Goal: Information Seeking & Learning: Learn about a topic

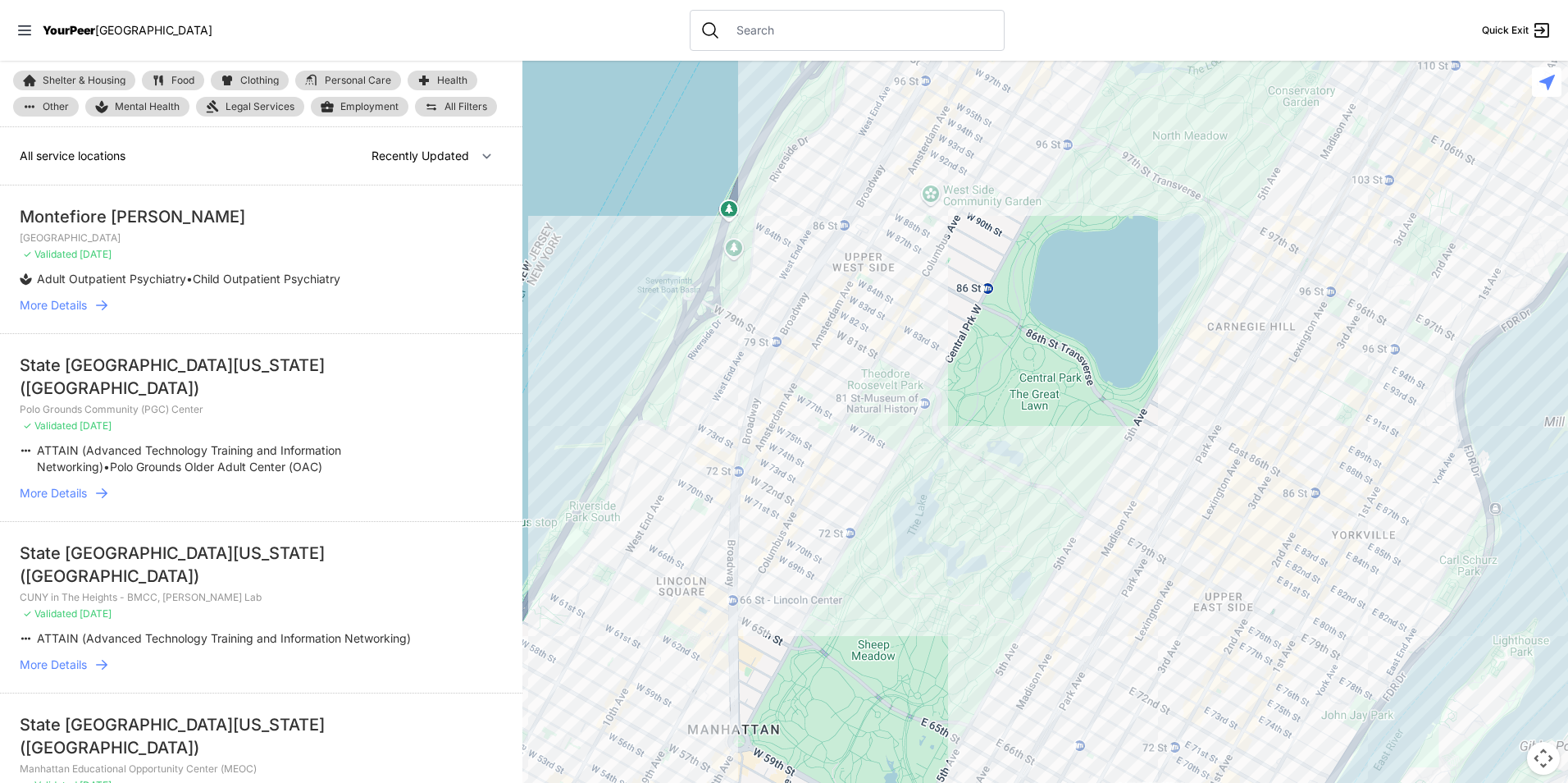
click at [261, 79] on span "Clothing" at bounding box center [259, 81] width 38 height 10
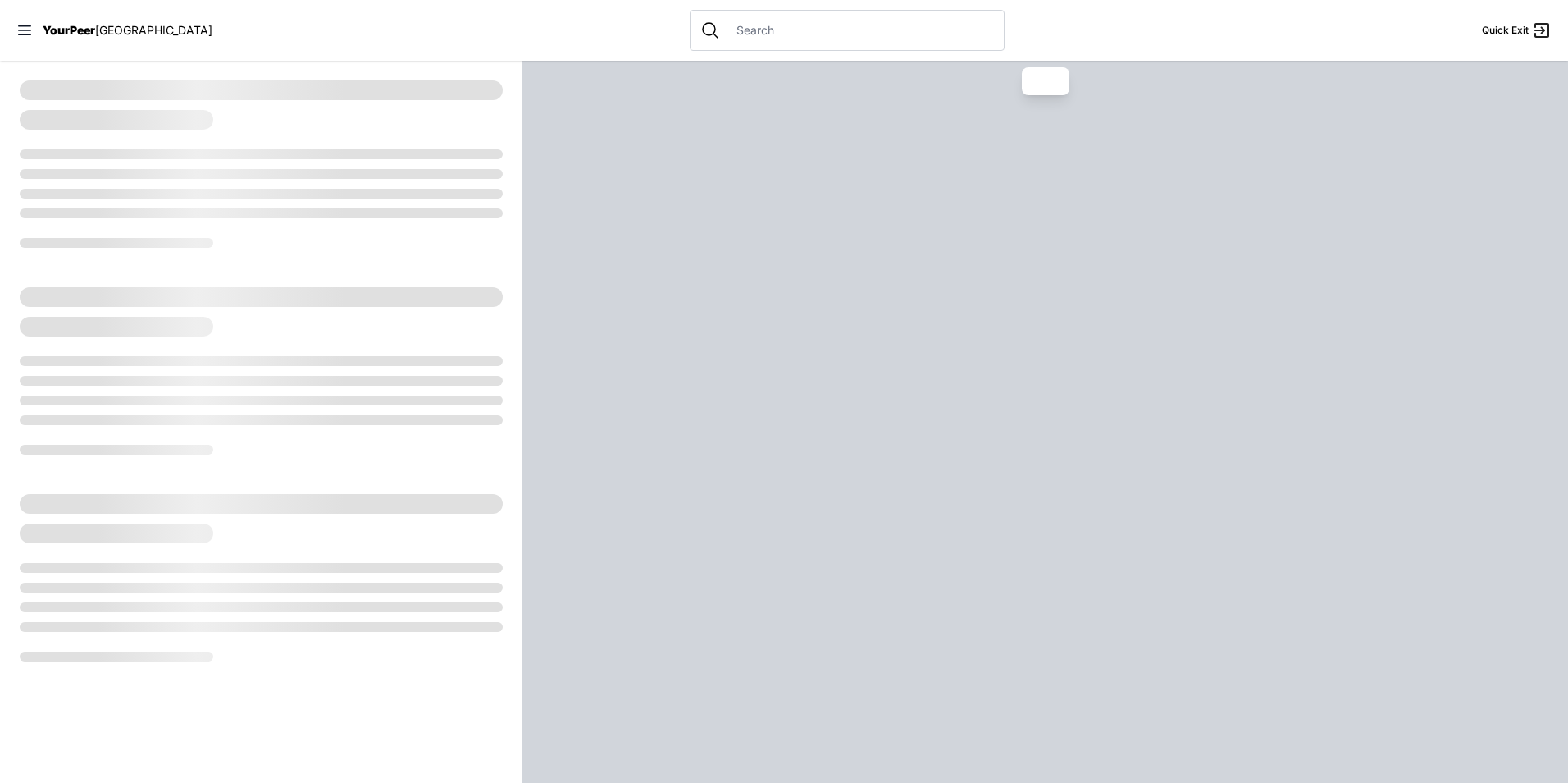
select select "recentlyUpdated"
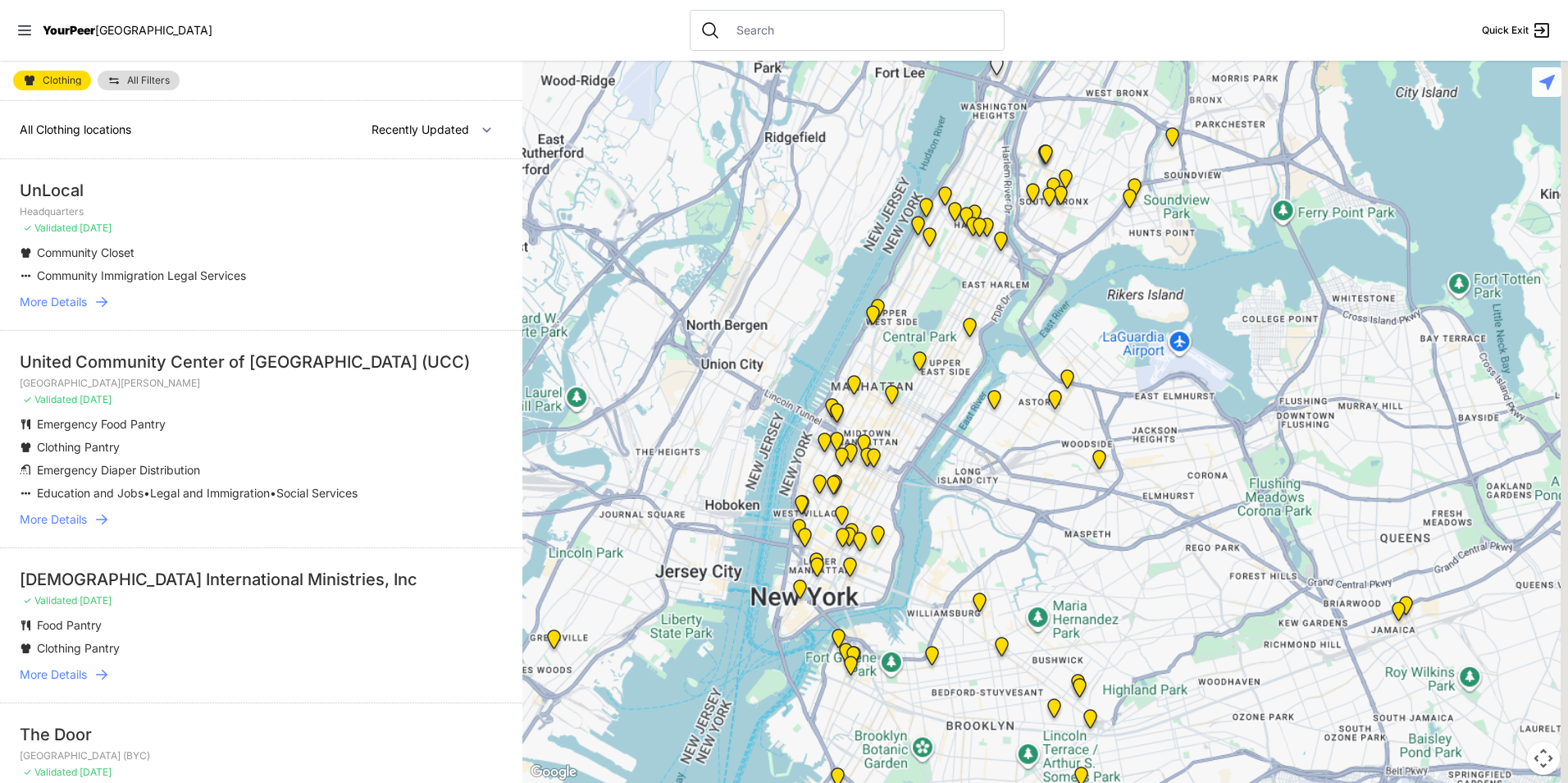
drag, startPoint x: 1263, startPoint y: 671, endPoint x: 982, endPoint y: 387, distance: 399.5
click at [982, 387] on img "Fancy Thrift Shop" at bounding box center [994, 403] width 33 height 39
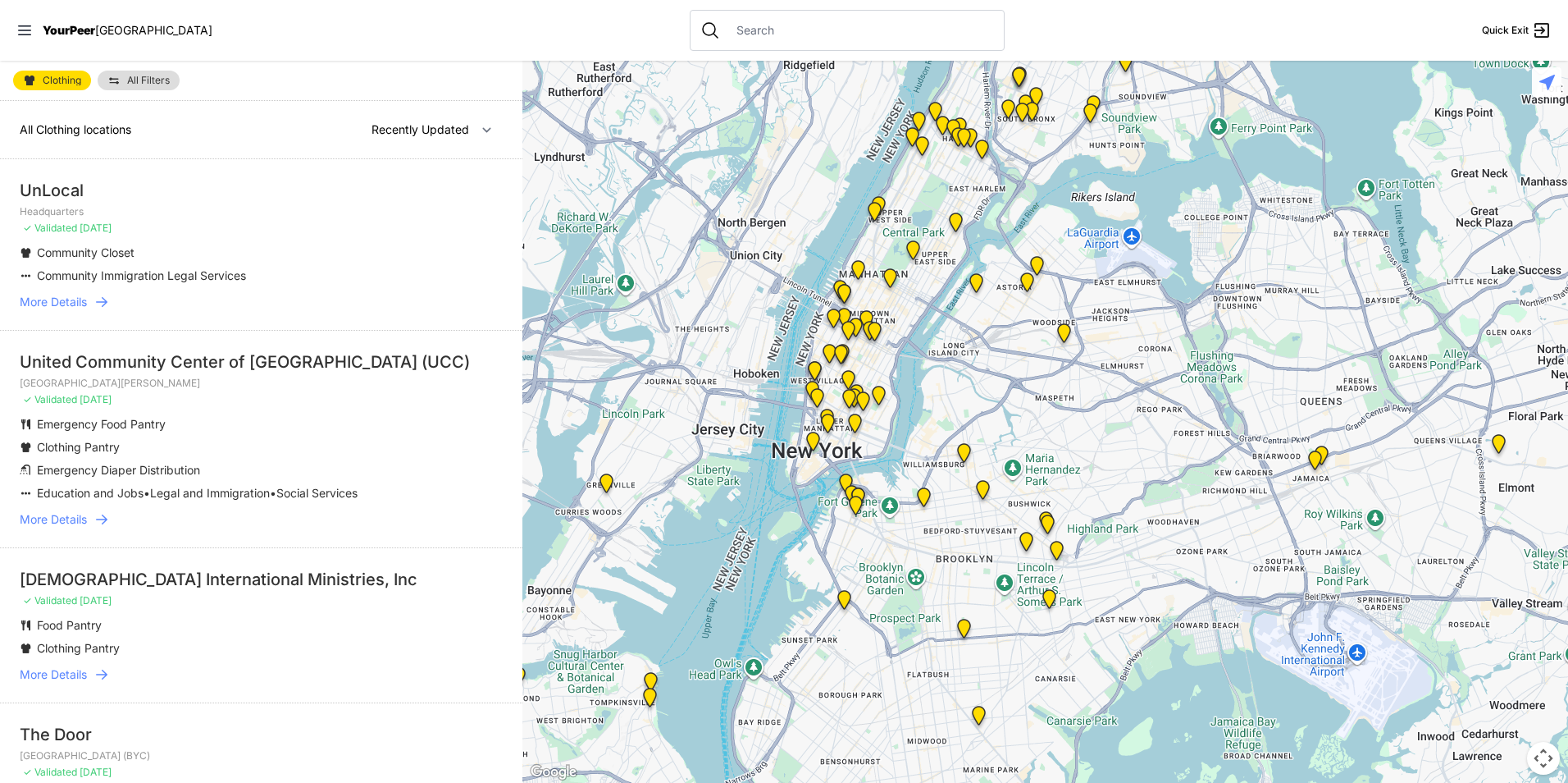
drag, startPoint x: 1140, startPoint y: 674, endPoint x: 1053, endPoint y: 419, distance: 269.4
click at [1053, 419] on div at bounding box center [1045, 422] width 1046 height 722
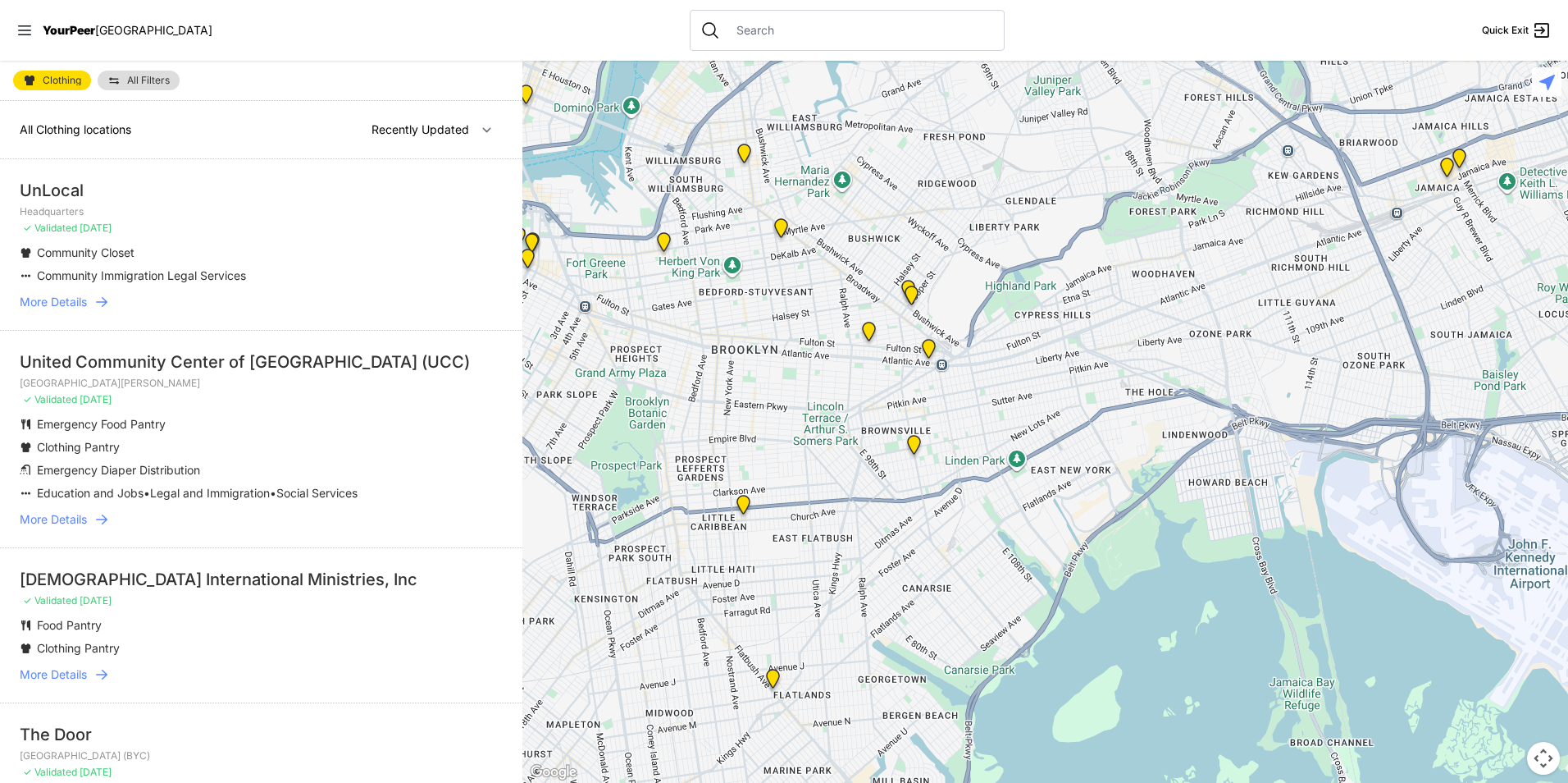
click at [912, 446] on img "Brooklyn DYCD Youth Drop-in Center" at bounding box center [914, 448] width 33 height 39
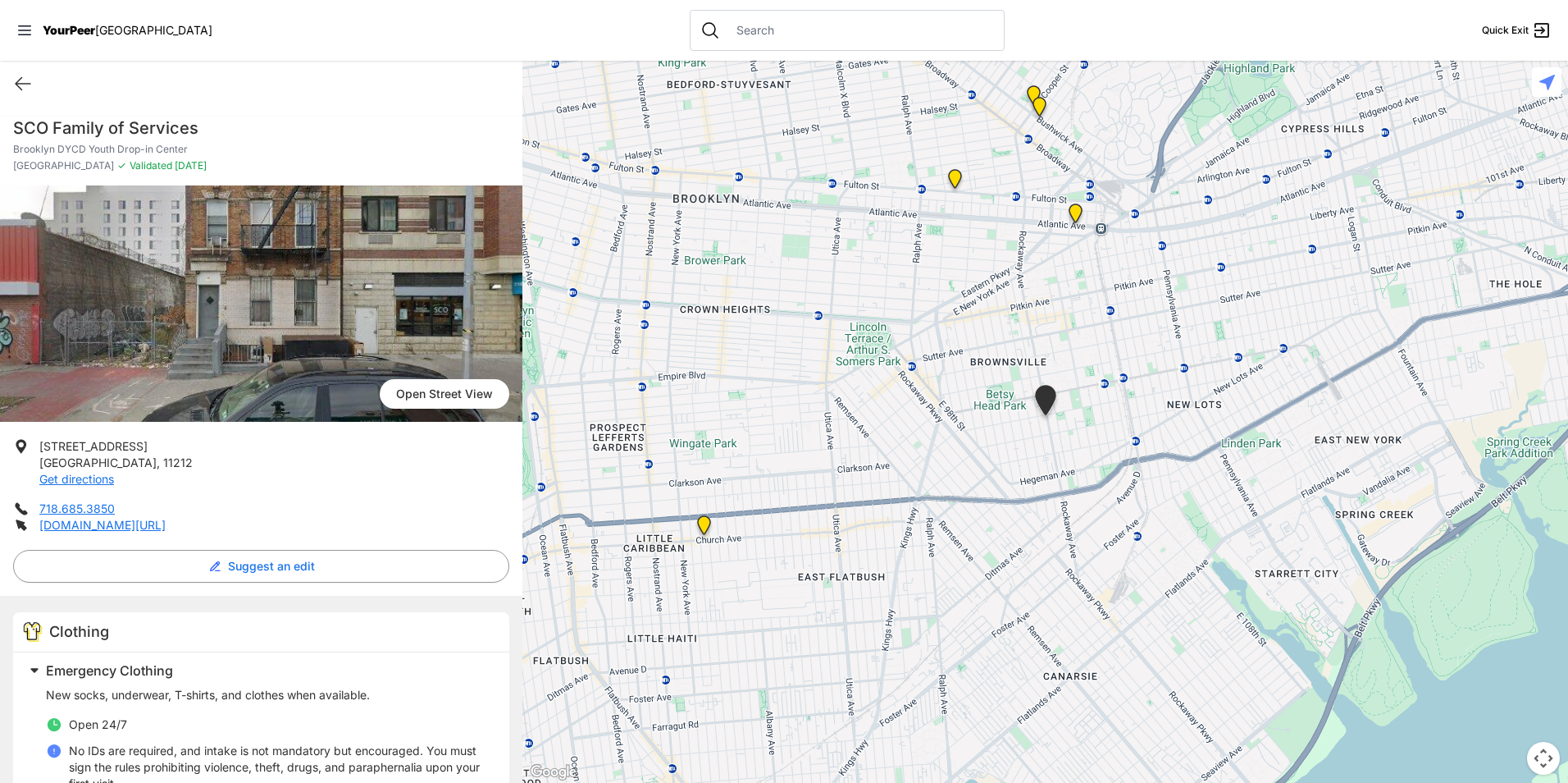
click at [1074, 211] on img "The Gathering Place Drop-in Center" at bounding box center [1076, 217] width 33 height 39
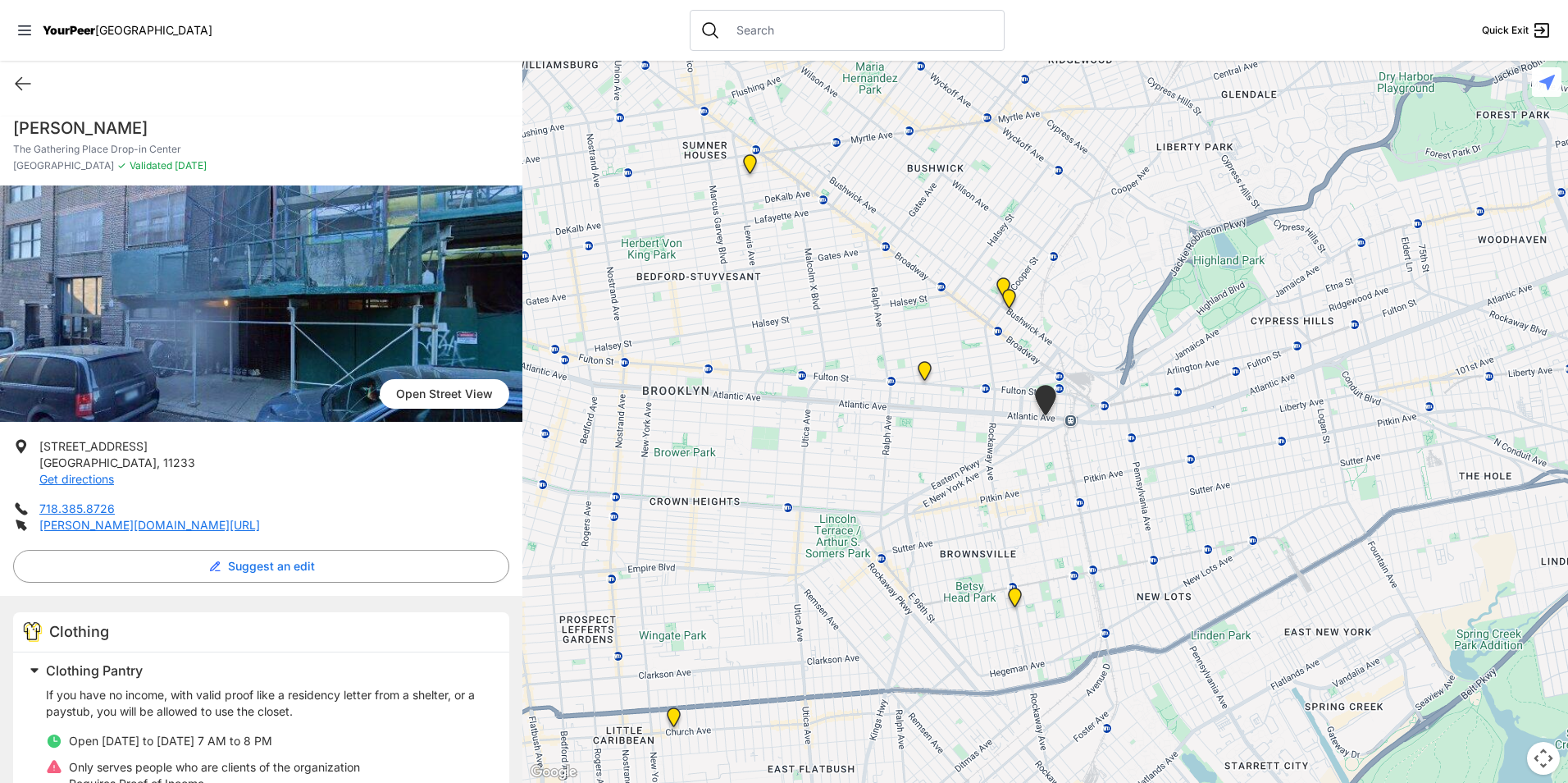
click at [1008, 298] on img "Bushwick/North Brooklyn" at bounding box center [1009, 302] width 33 height 39
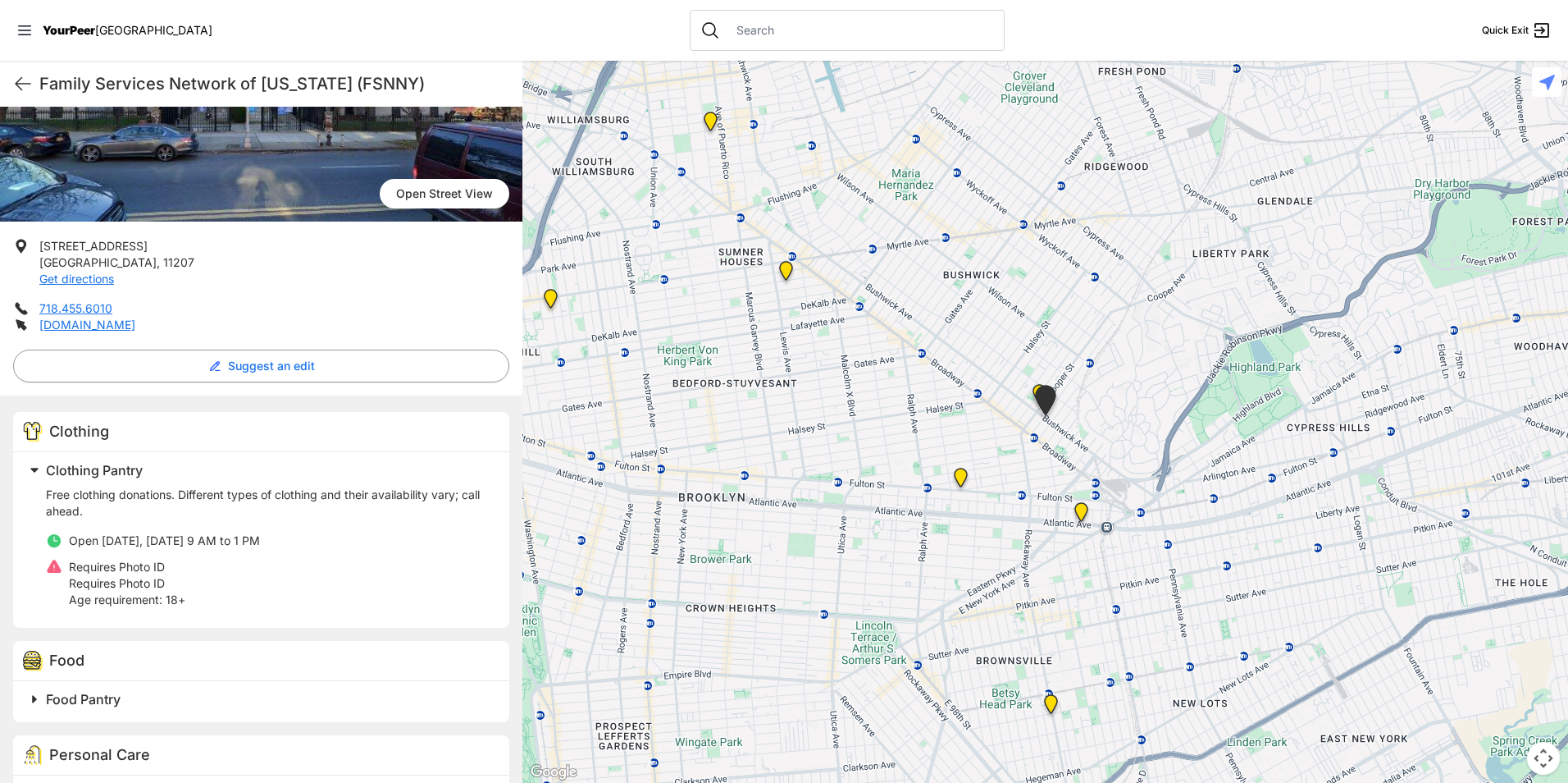
scroll to position [387, 0]
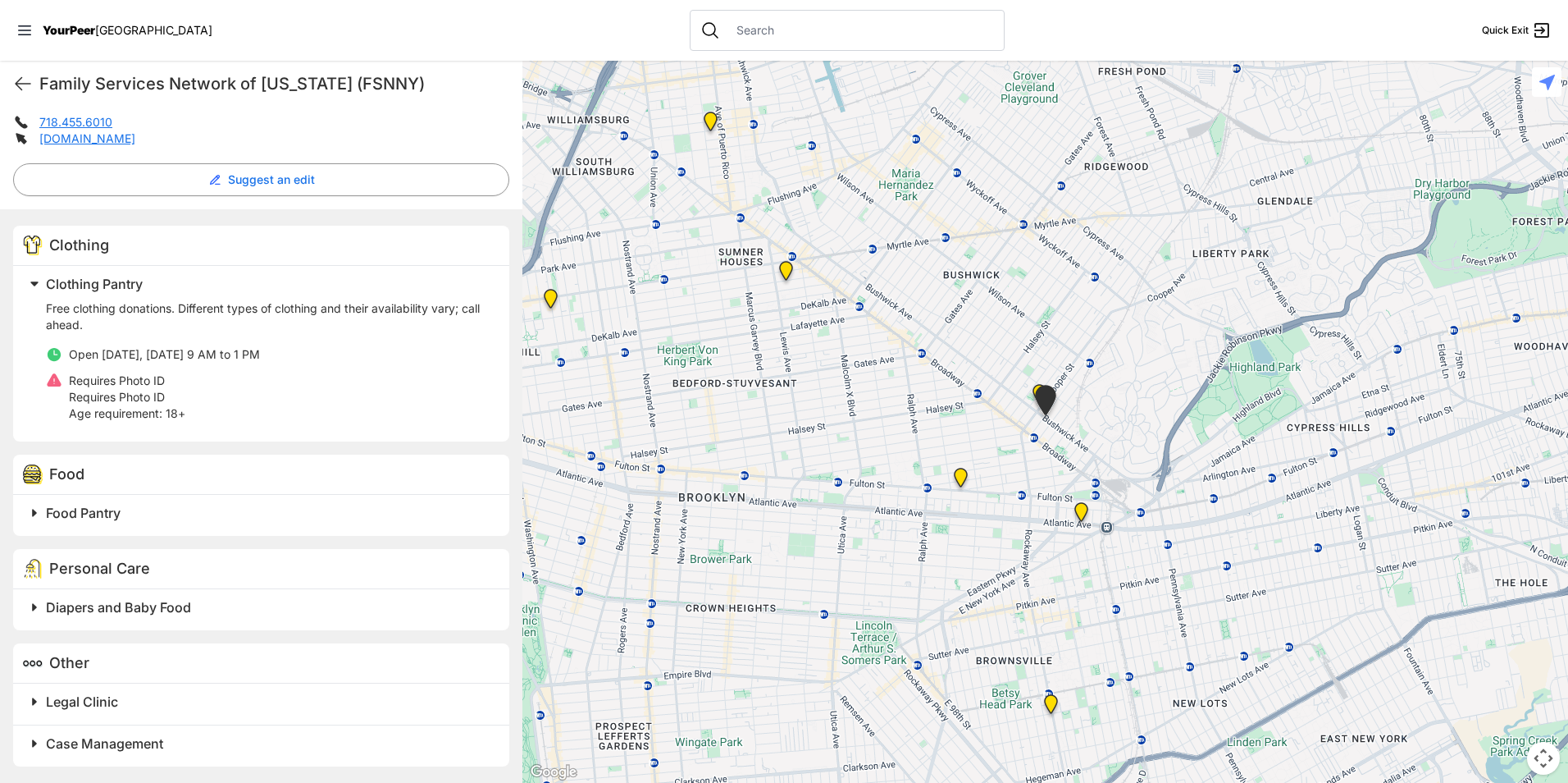
click at [229, 515] on h2 "Food Pantry" at bounding box center [268, 513] width 444 height 20
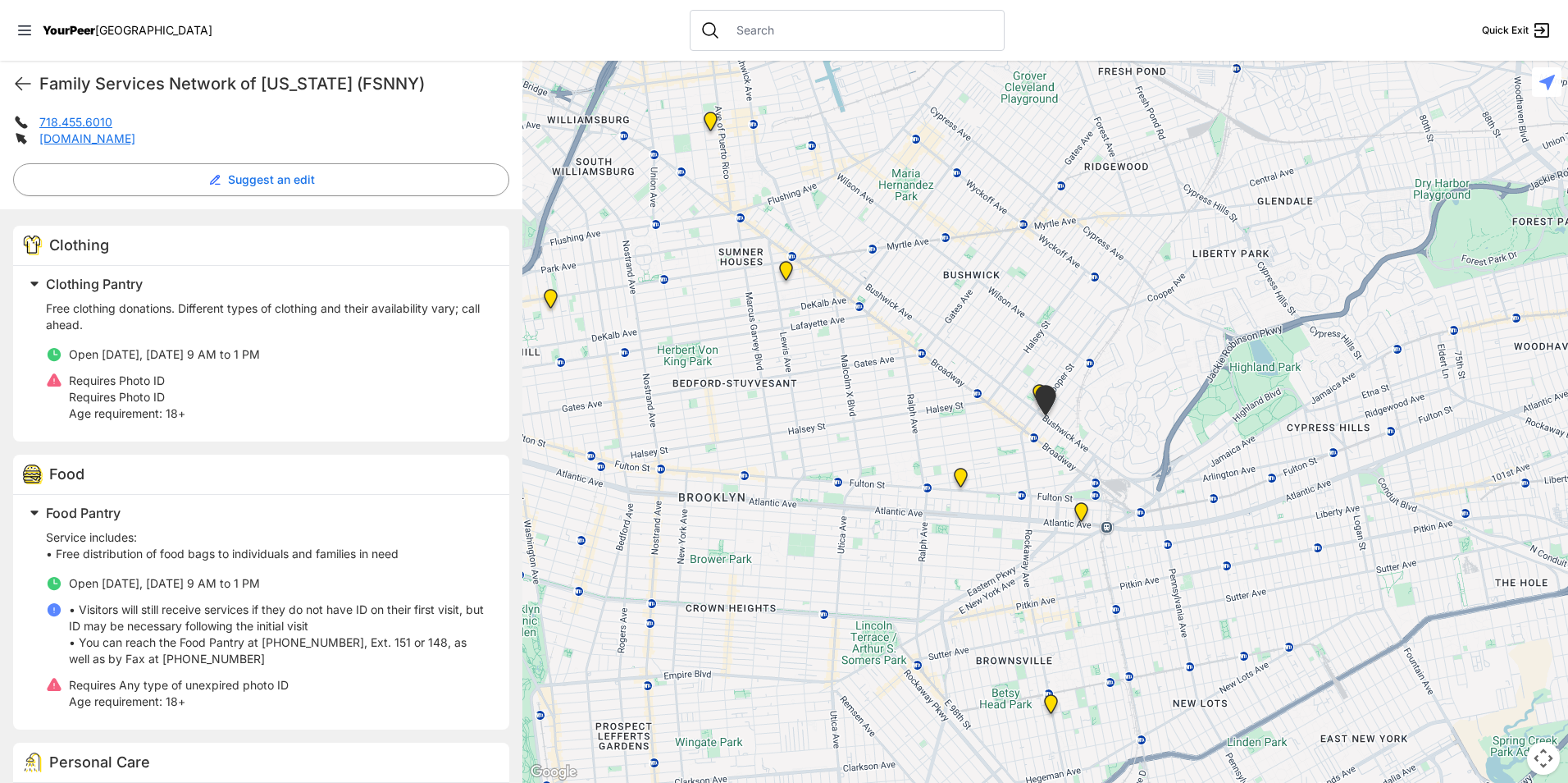
click at [229, 515] on h2 "Food Pantry" at bounding box center [268, 513] width 444 height 20
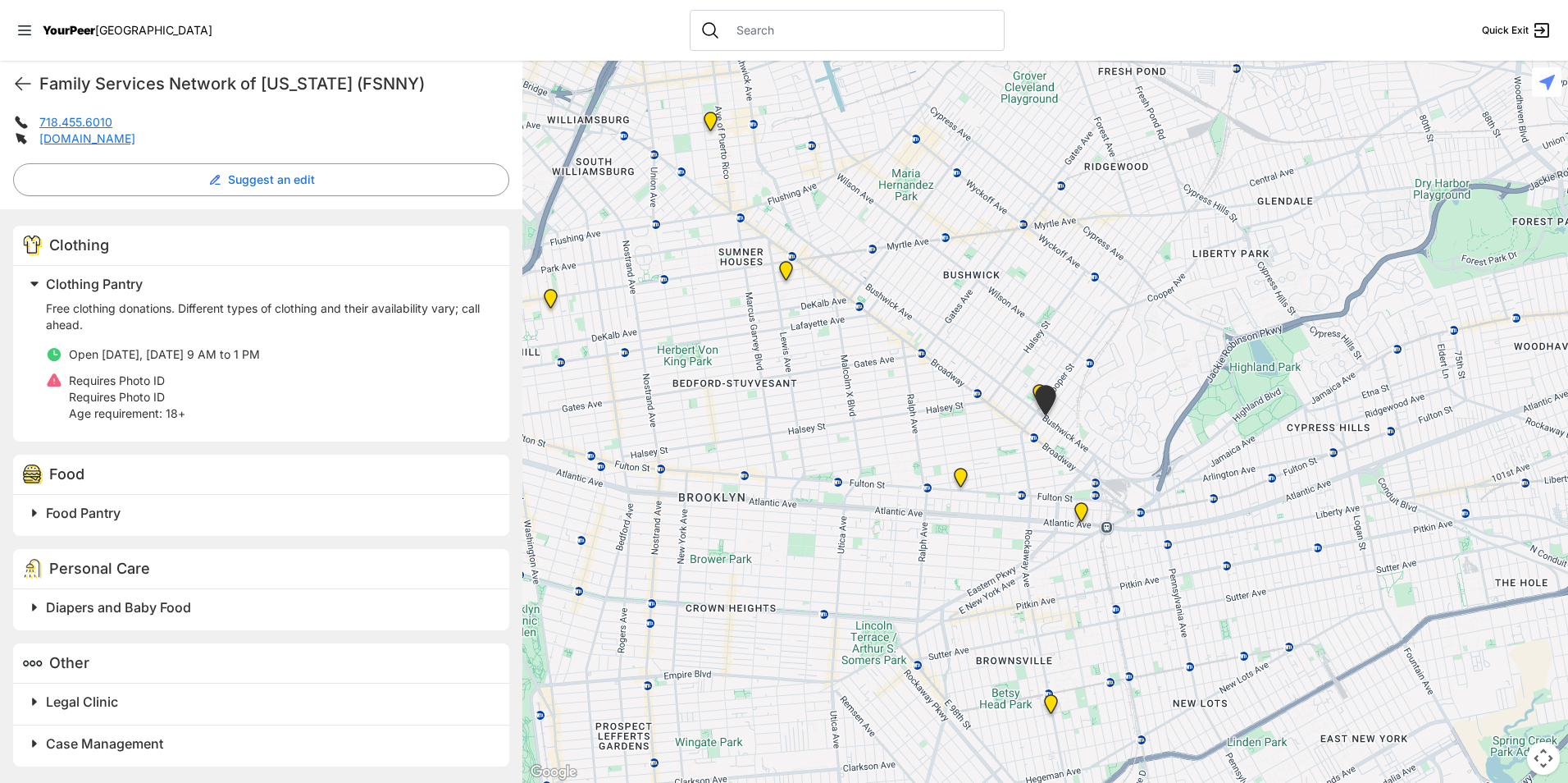
click at [1035, 386] on img "Bushwick/North Brooklyn" at bounding box center [1046, 403] width 41 height 50
click at [962, 480] on img "SuperPantry" at bounding box center [961, 481] width 33 height 39
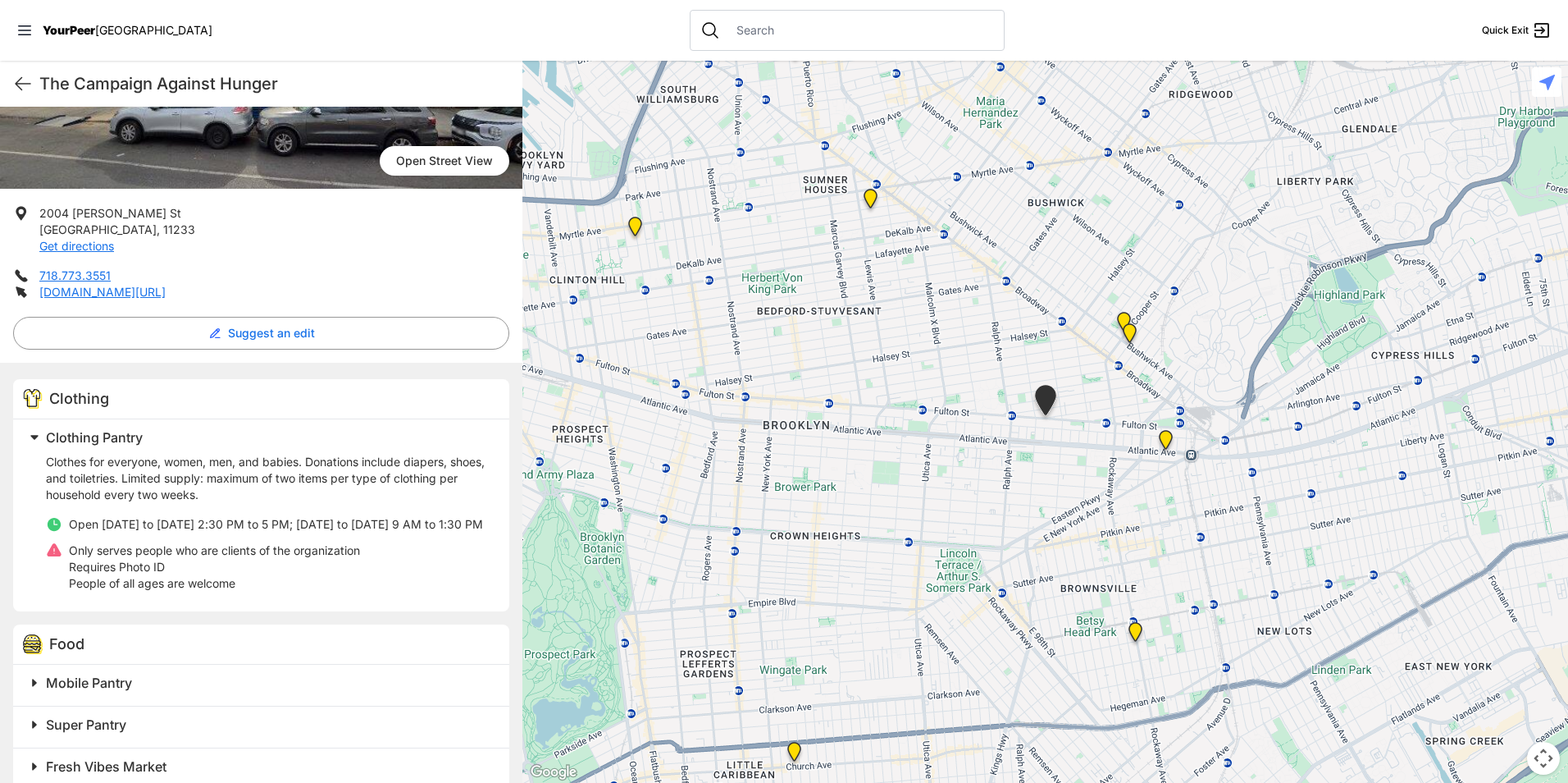
scroll to position [246, 0]
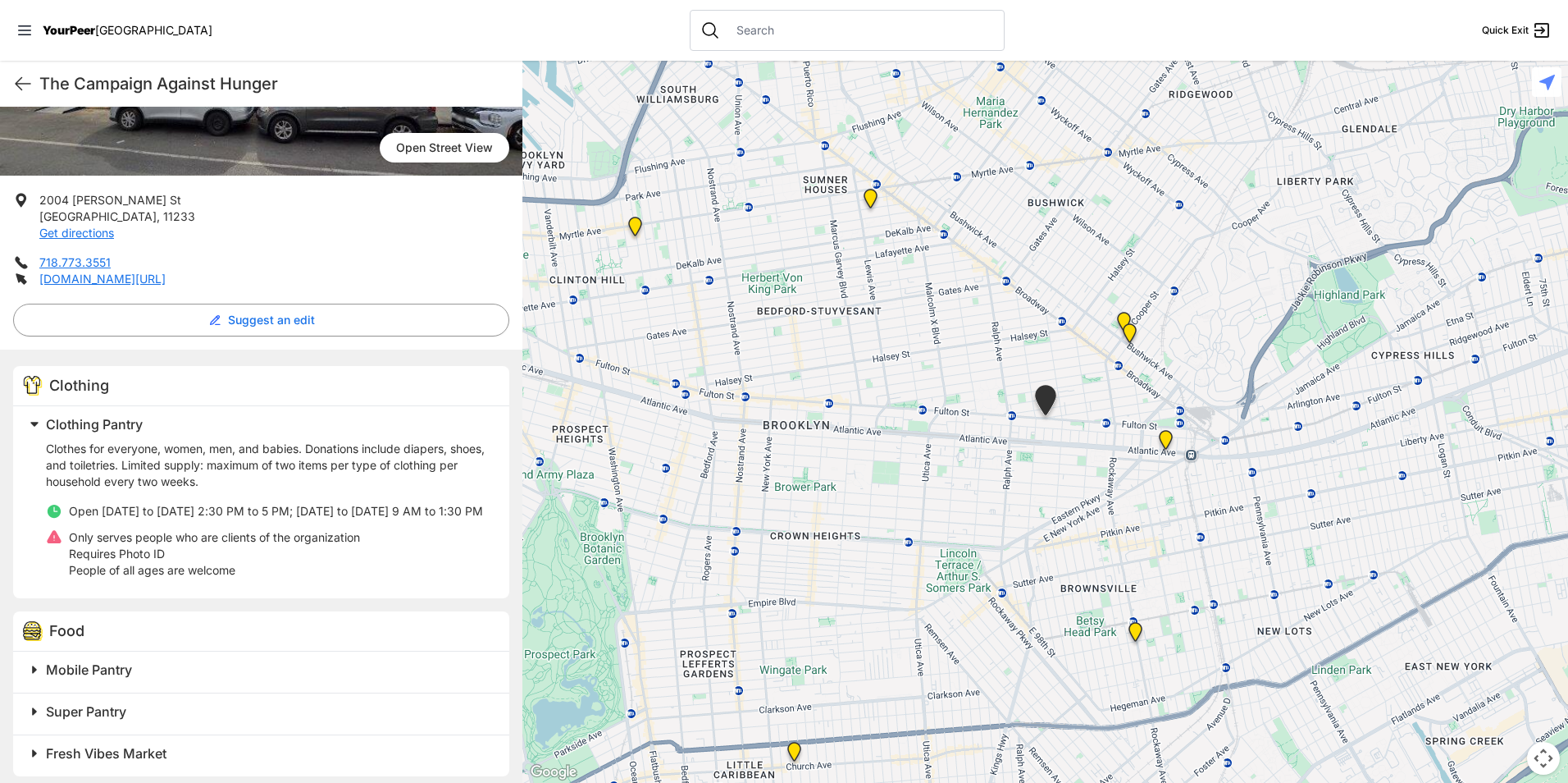
click at [872, 198] on img "Location of CCBQ, Brooklyn" at bounding box center [871, 202] width 33 height 39
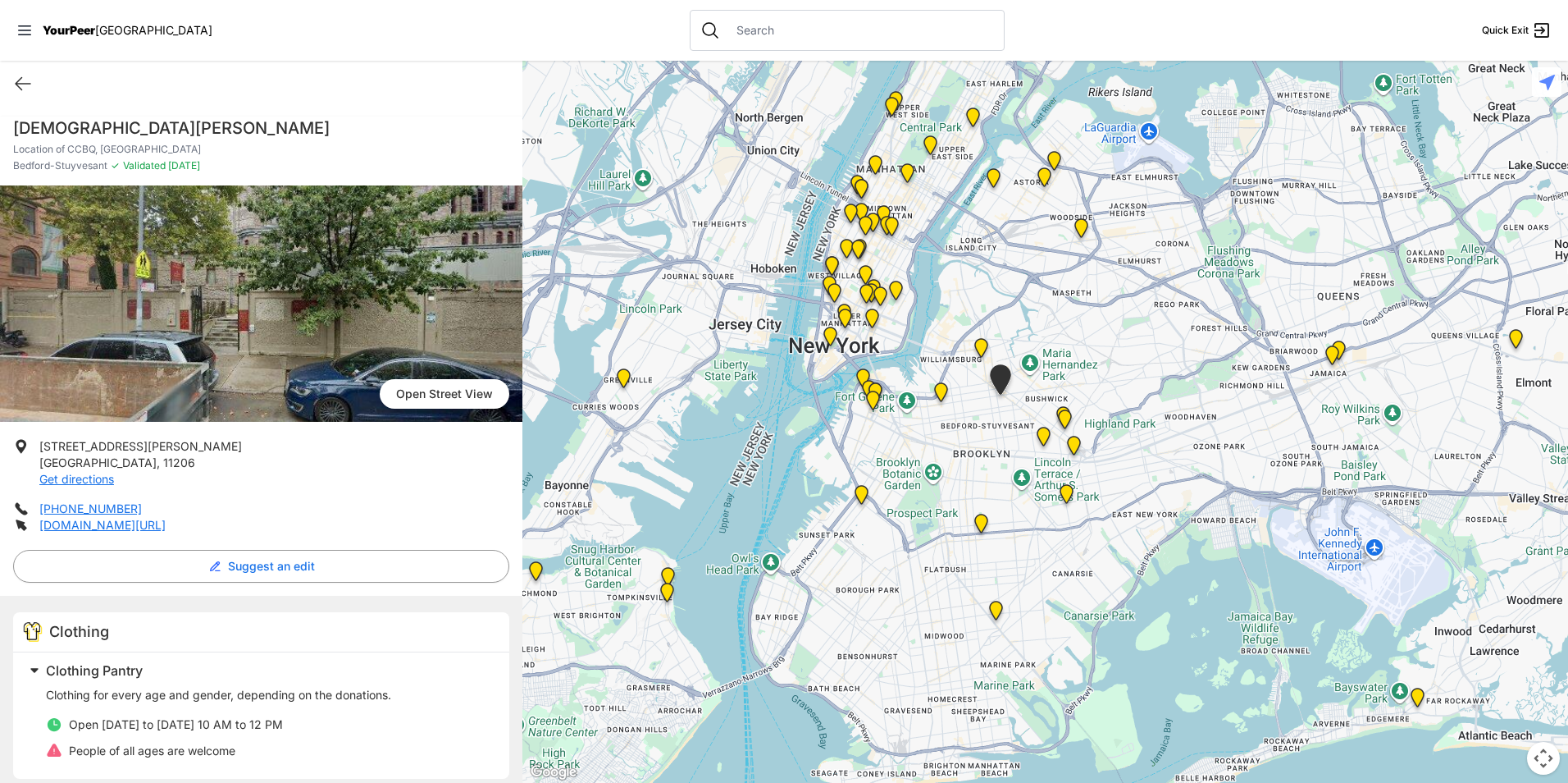
drag, startPoint x: 1127, startPoint y: 598, endPoint x: 1002, endPoint y: 475, distance: 175.4
click at [1002, 475] on div at bounding box center [1045, 422] width 1046 height 722
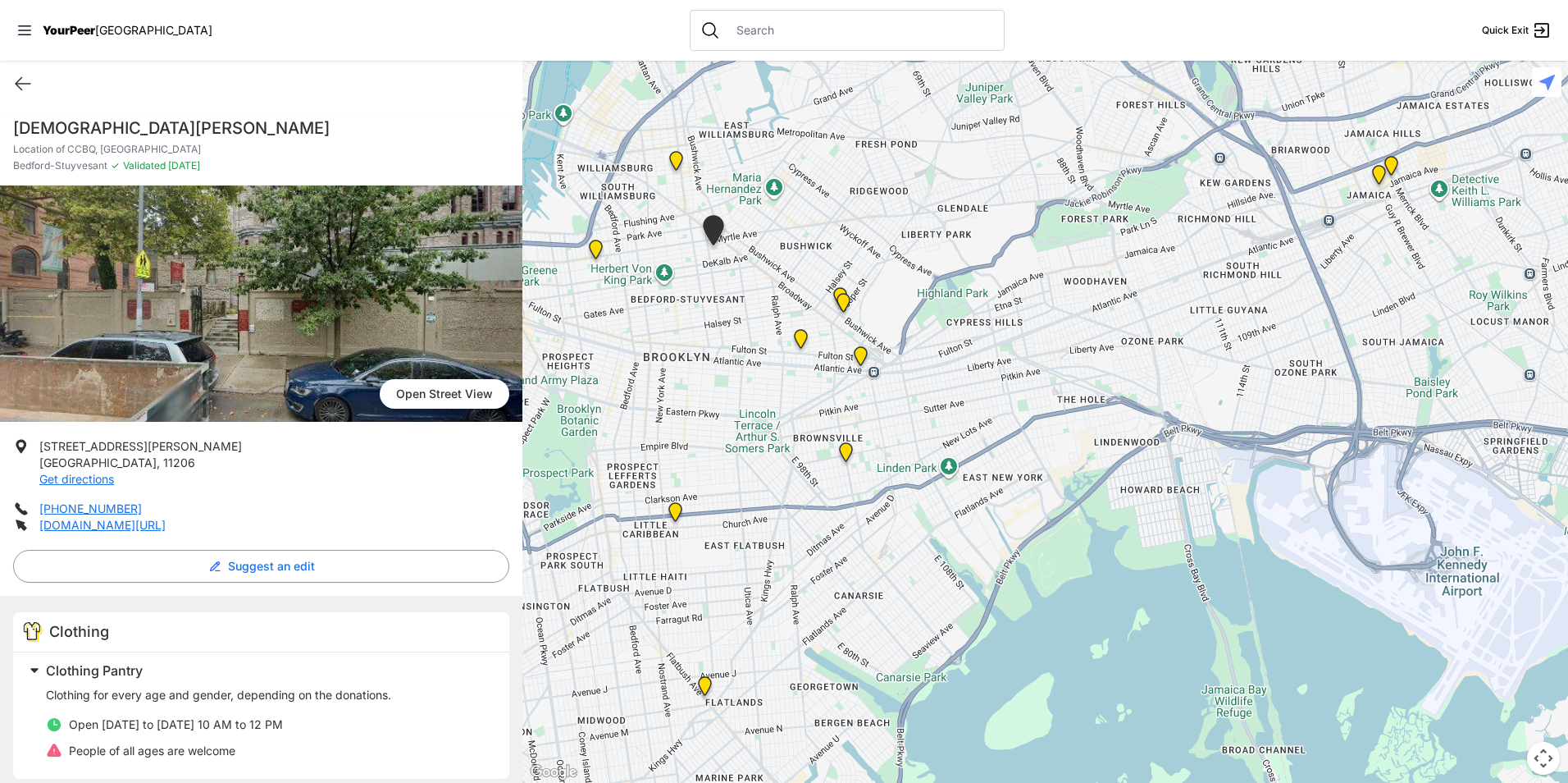
drag, startPoint x: 1176, startPoint y: 461, endPoint x: 1270, endPoint y: 606, distance: 172.8
click at [1271, 607] on div at bounding box center [1045, 422] width 1046 height 722
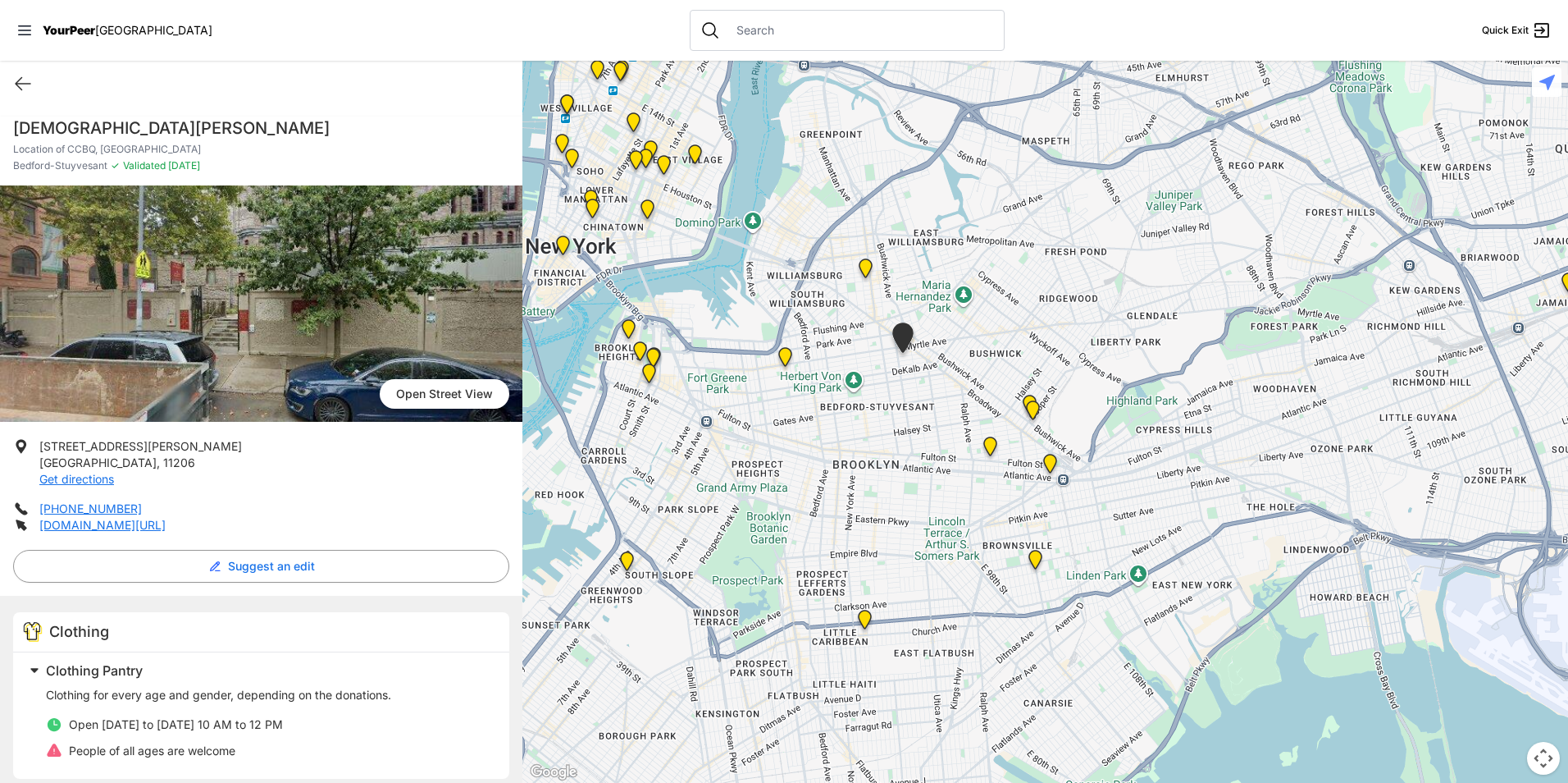
click at [862, 618] on img at bounding box center [865, 623] width 33 height 39
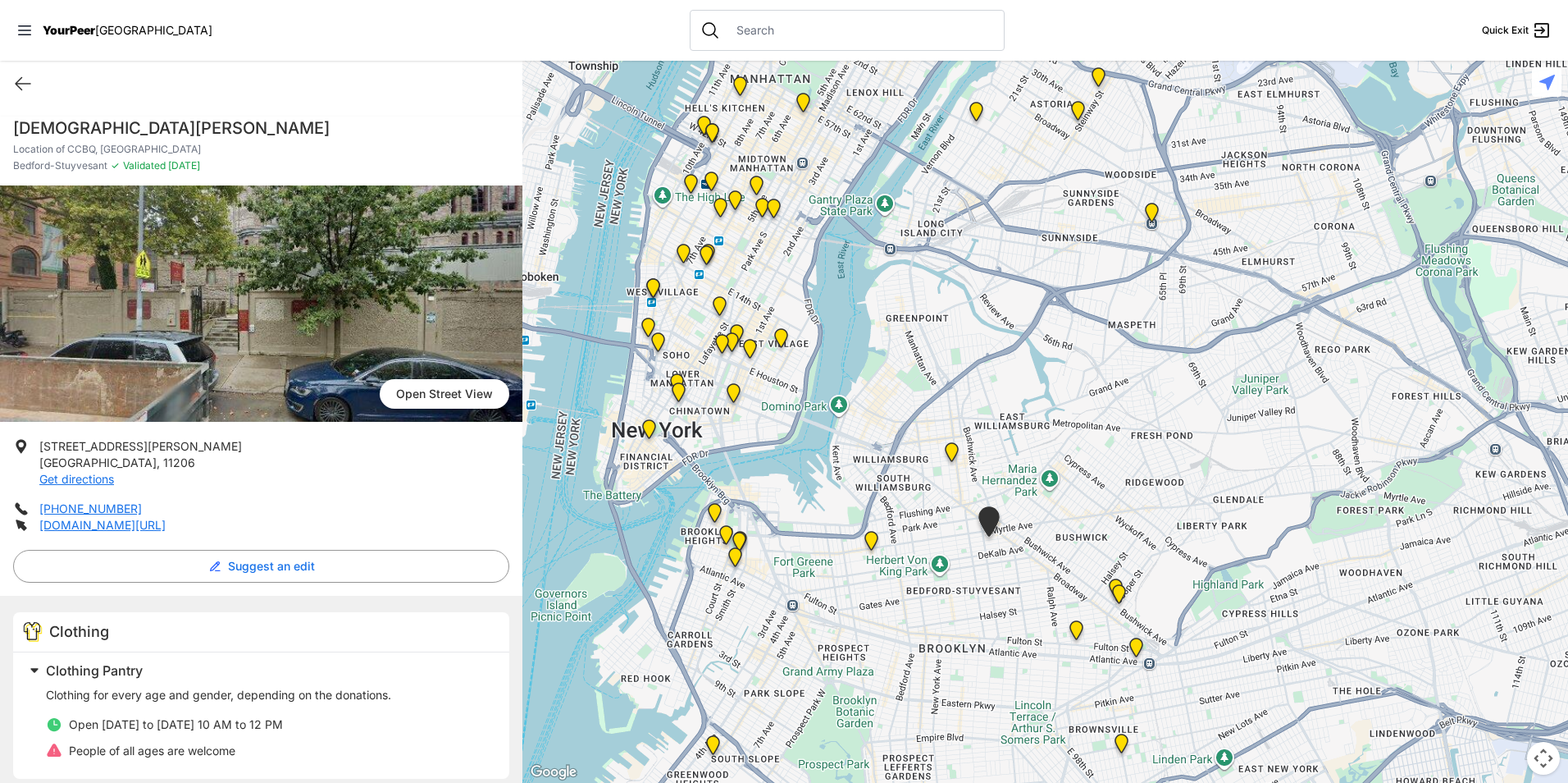
drag, startPoint x: 782, startPoint y: 356, endPoint x: 871, endPoint y: 541, distance: 205.3
click at [871, 541] on img at bounding box center [871, 545] width 33 height 39
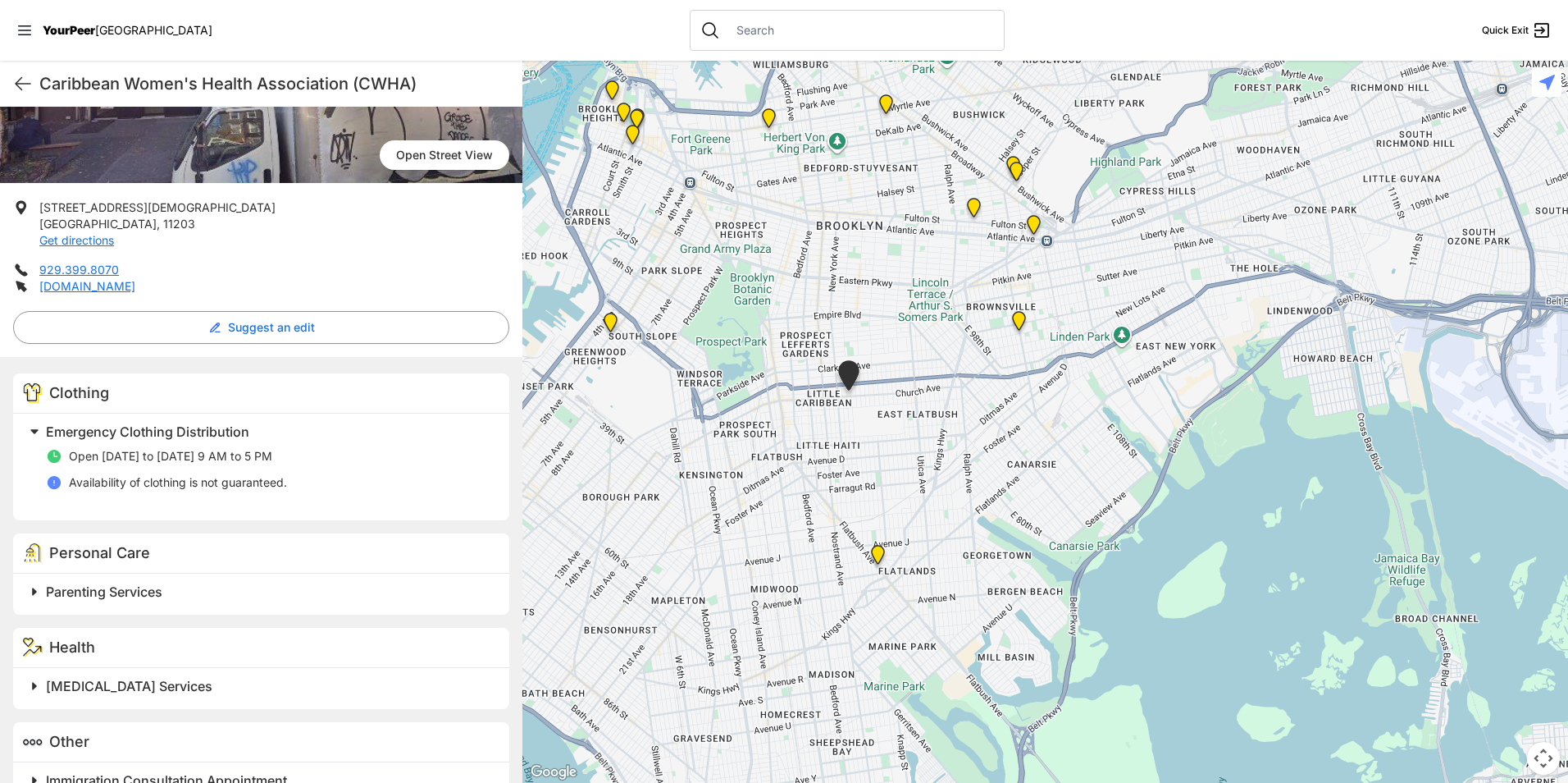
scroll to position [259, 0]
